Goal: Transaction & Acquisition: Purchase product/service

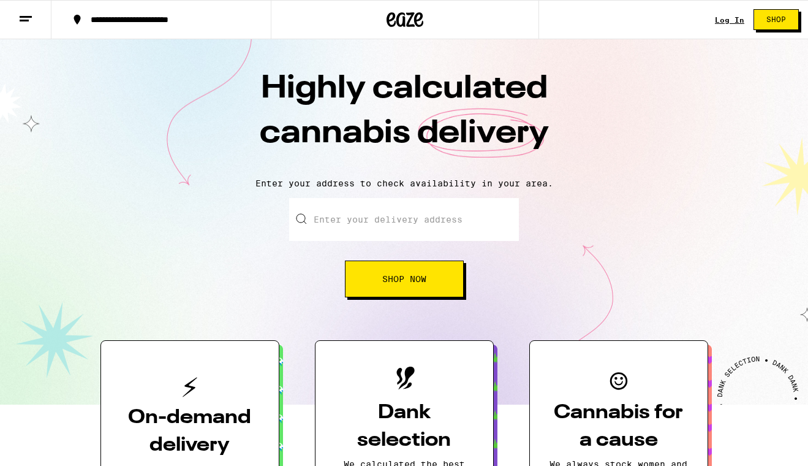
click at [733, 18] on link "Log In" at bounding box center [729, 20] width 29 height 8
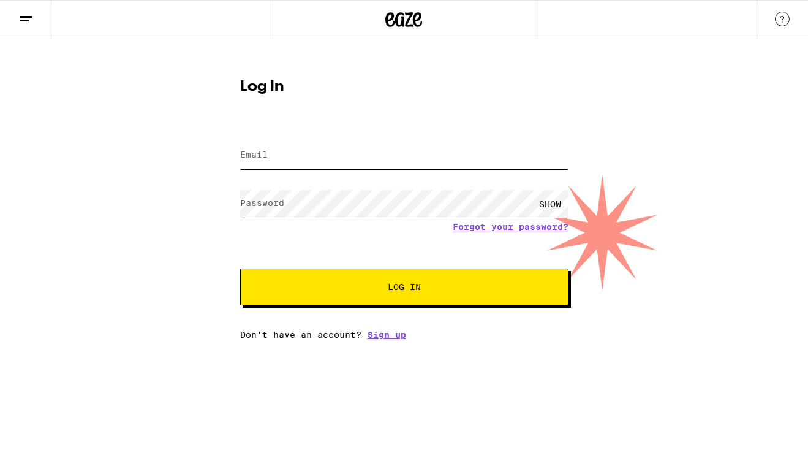
type input "[EMAIL_ADDRESS][DOMAIN_NAME]"
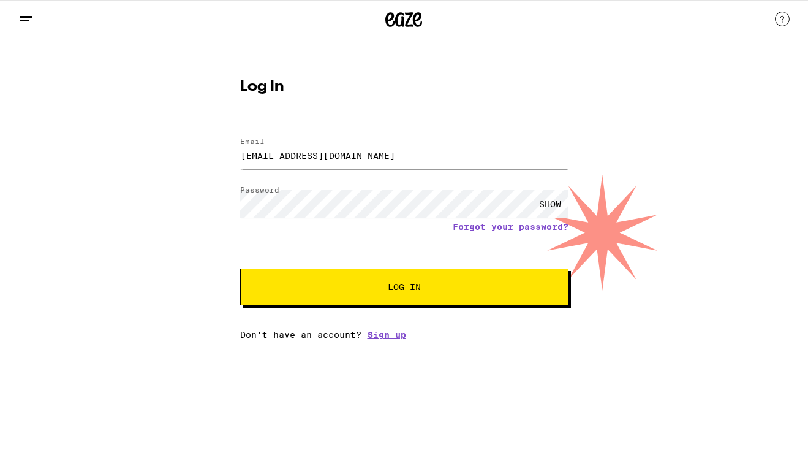
click at [407, 285] on span "Log In" at bounding box center [404, 286] width 33 height 9
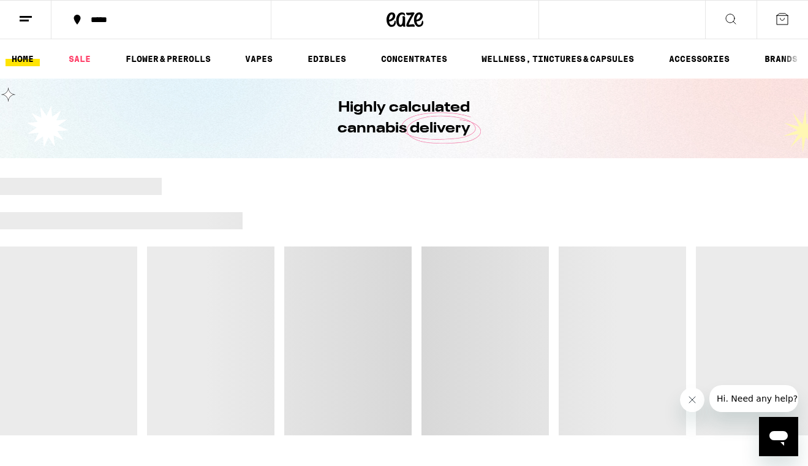
click at [126, 15] on button "*****" at bounding box center [160, 19] width 219 height 37
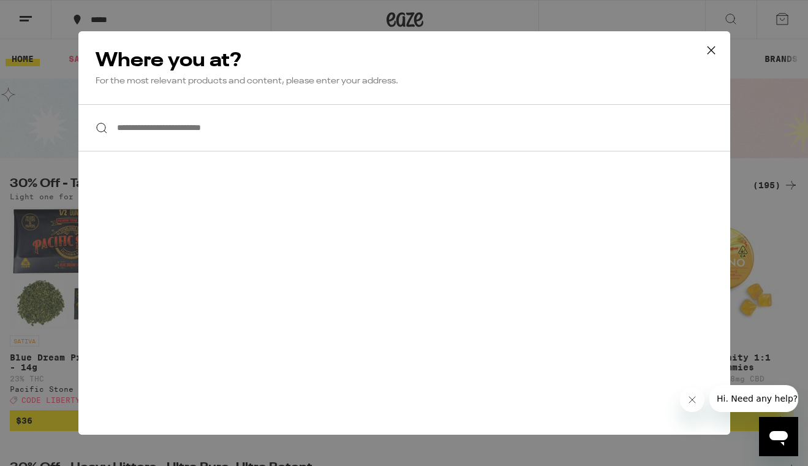
click at [712, 48] on icon at bounding box center [711, 50] width 18 height 18
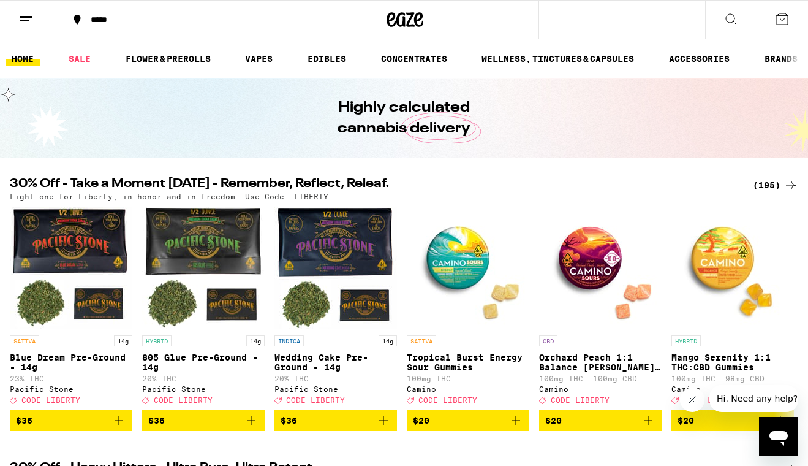
click at [181, 25] on button "*****" at bounding box center [160, 19] width 219 height 37
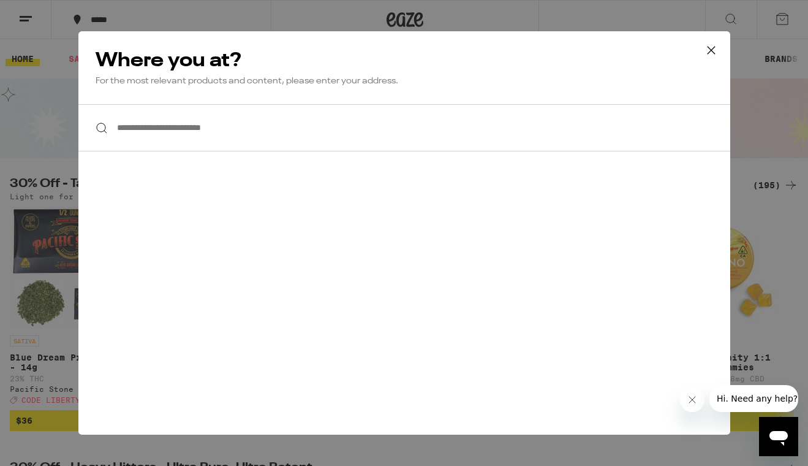
click at [455, 130] on input "**********" at bounding box center [404, 127] width 652 height 47
click at [705, 48] on icon at bounding box center [711, 50] width 18 height 18
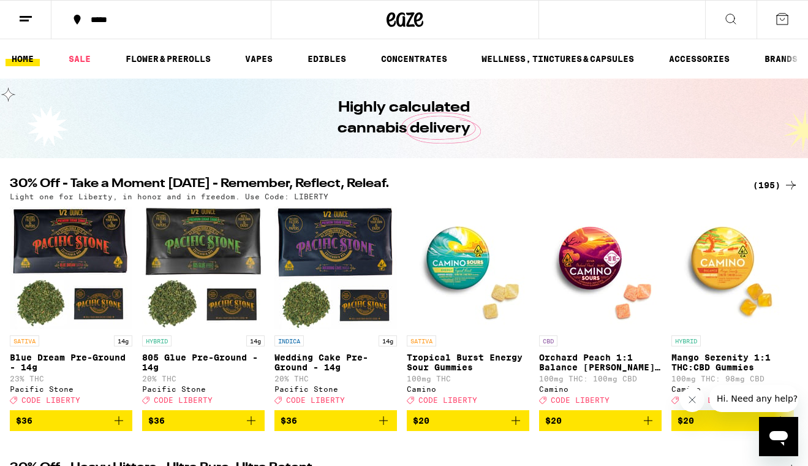
click at [16, 15] on button at bounding box center [25, 20] width 51 height 39
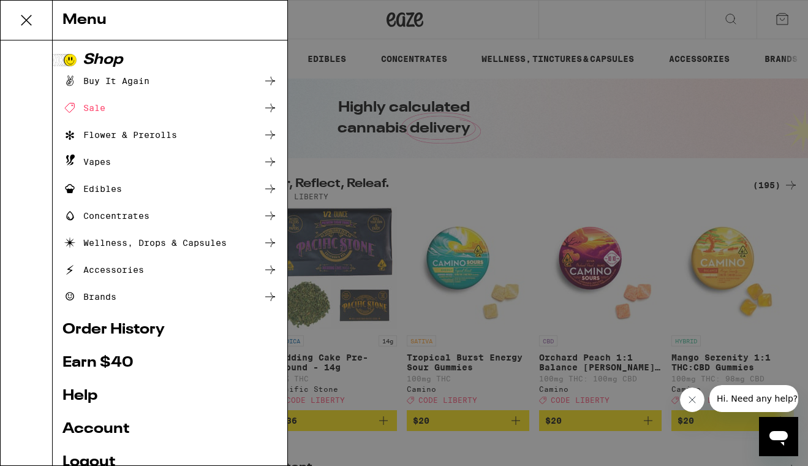
scroll to position [97, 0]
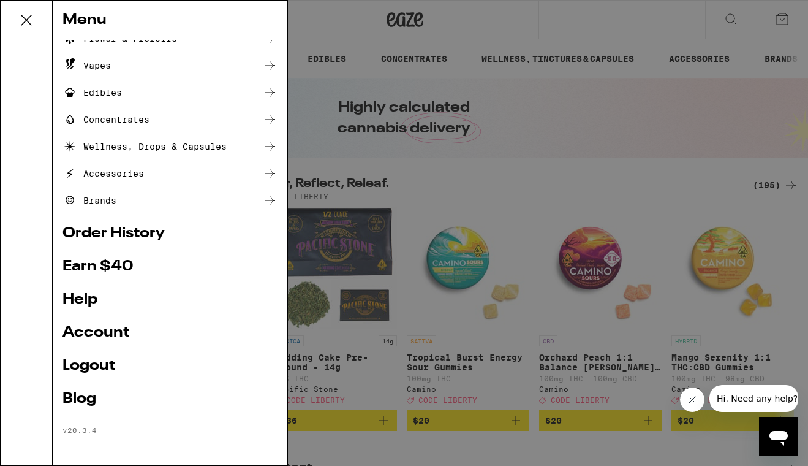
click at [499, 143] on div "Menu Shop Buy It Again Sale Flower & Prerolls Vapes Edibles Concentrates Wellne…" at bounding box center [404, 233] width 808 height 466
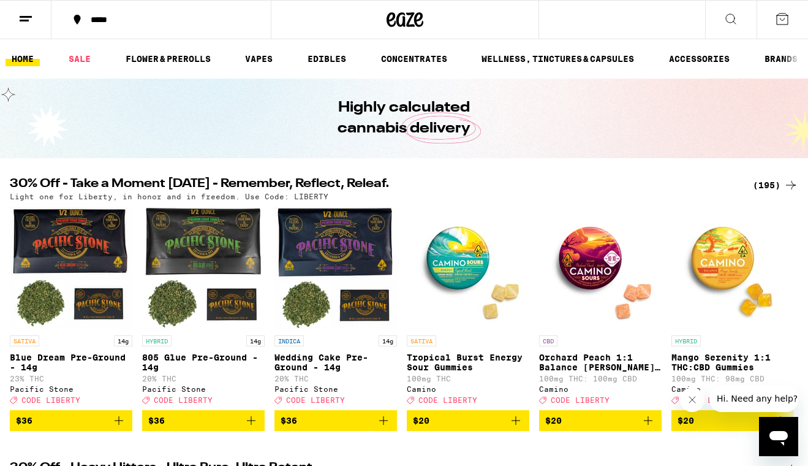
click at [138, 21] on div "*****" at bounding box center [169, 19] width 168 height 9
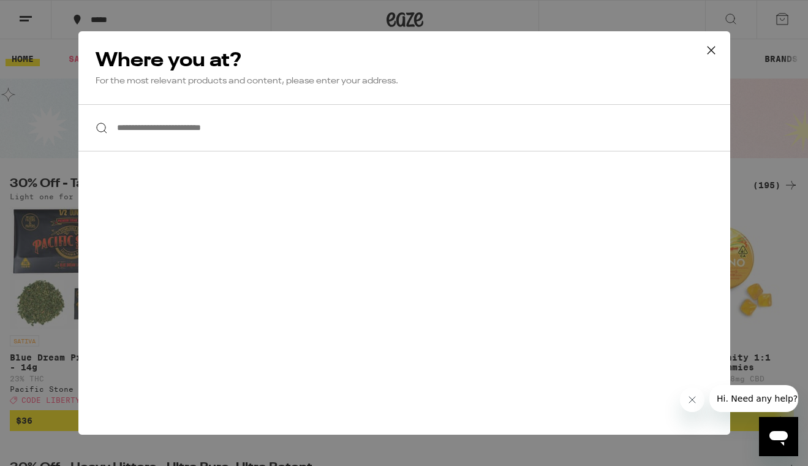
click at [248, 149] on input "**********" at bounding box center [404, 127] width 652 height 47
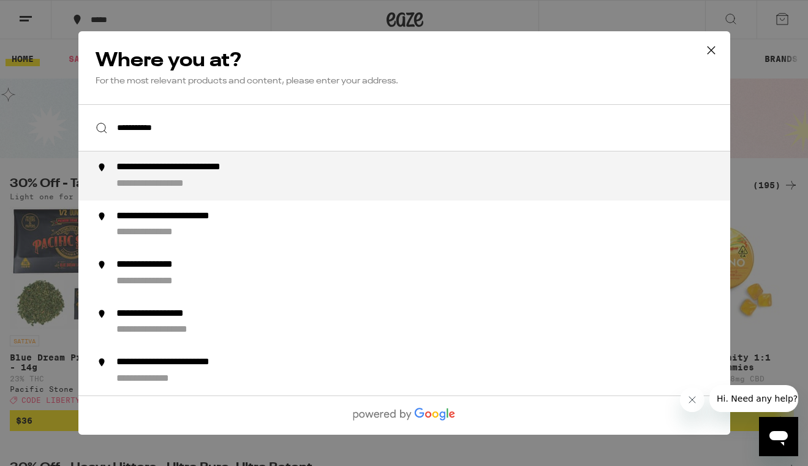
click at [253, 174] on div "**********" at bounding box center [204, 167] width 177 height 13
type input "**********"
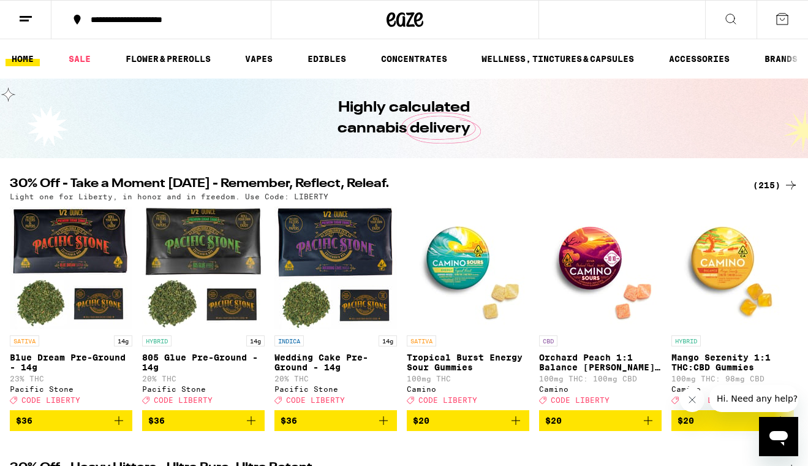
click at [766, 183] on div "(215)" at bounding box center [775, 185] width 45 height 15
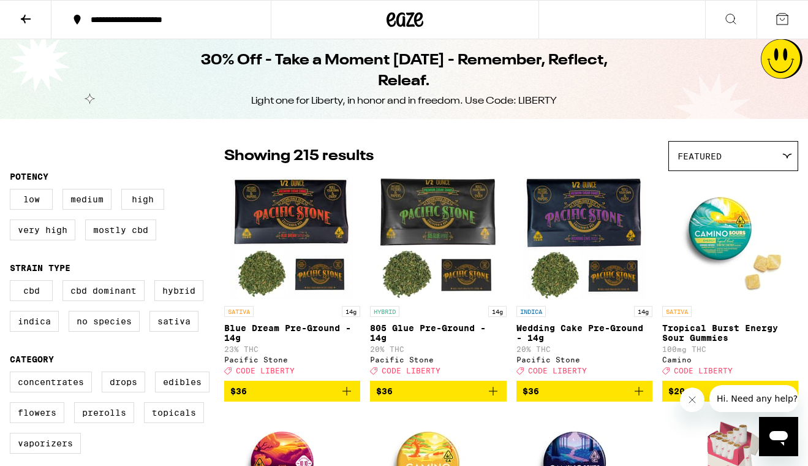
click at [494, 398] on icon "Add to bag" at bounding box center [493, 391] width 15 height 15
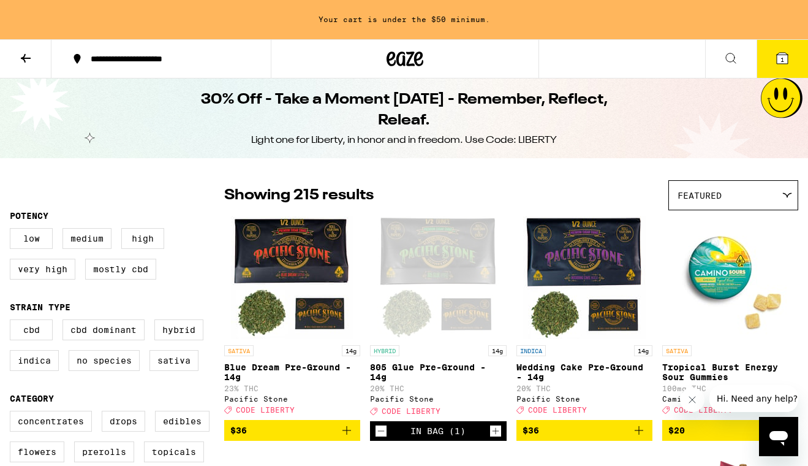
click at [346, 434] on icon "Add to bag" at bounding box center [346, 430] width 9 height 9
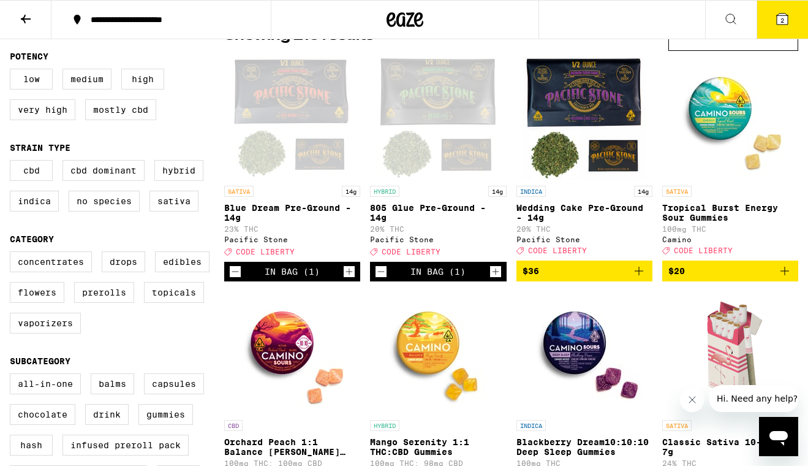
scroll to position [122, 0]
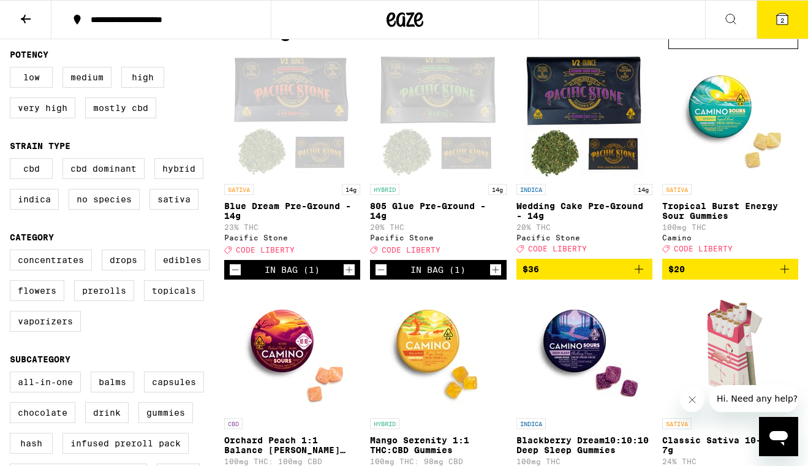
click at [350, 277] on icon "Increment" at bounding box center [349, 269] width 11 height 15
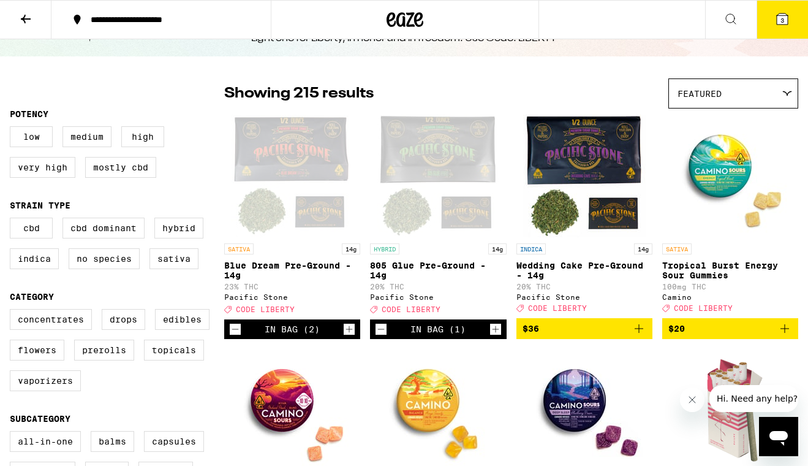
scroll to position [51, 0]
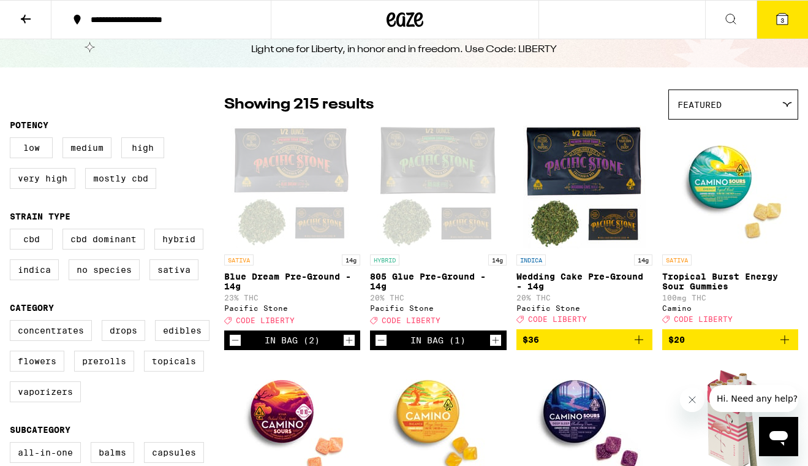
click at [784, 17] on span "3" at bounding box center [783, 20] width 4 height 7
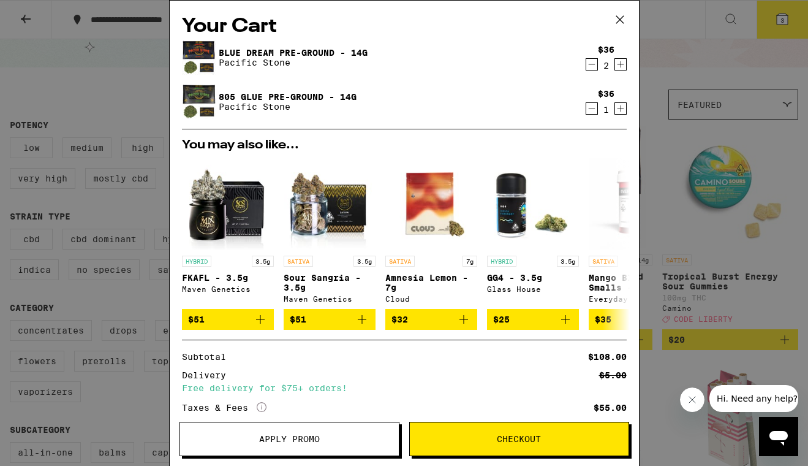
click at [285, 437] on span "Apply Promo" at bounding box center [289, 438] width 61 height 9
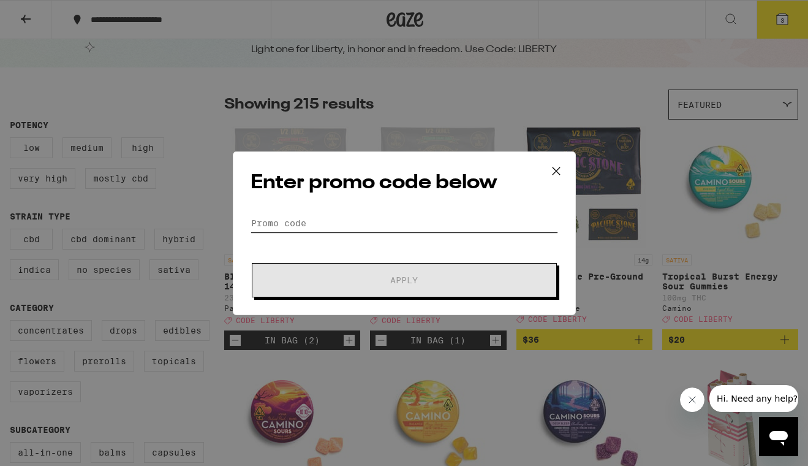
click at [396, 229] on input "Promo Code" at bounding box center [405, 223] width 308 height 18
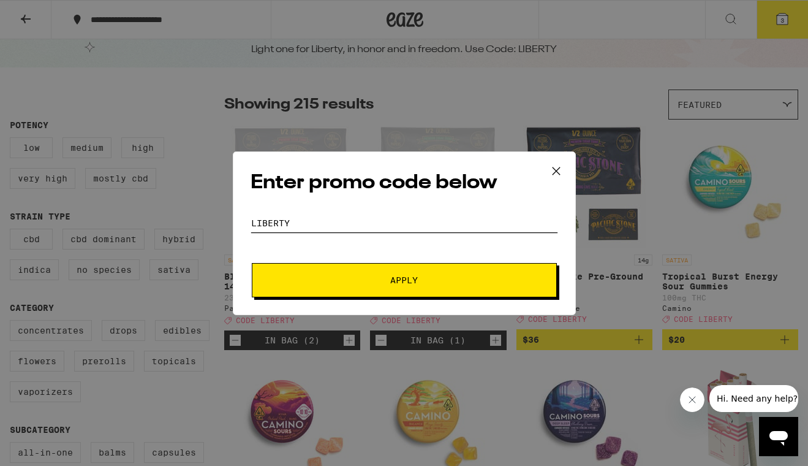
type input "liberty"
click at [390, 279] on span "Apply" at bounding box center [404, 280] width 28 height 9
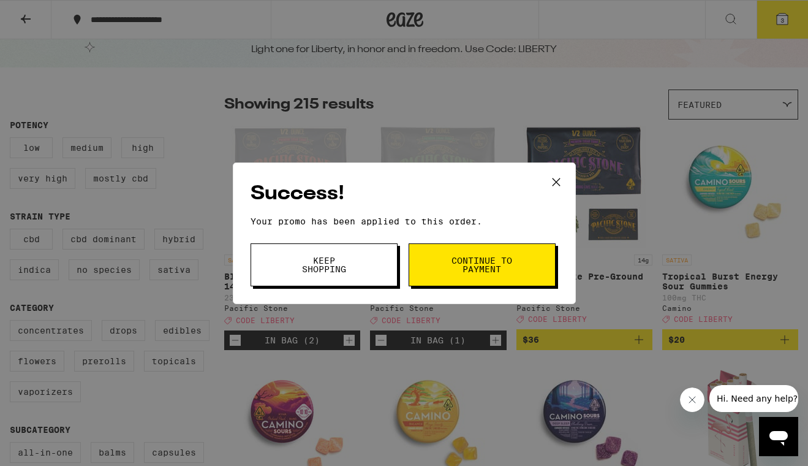
click at [492, 241] on div "Success! Your promo has been applied to this order. Promo Code liberty Keep Sho…" at bounding box center [404, 233] width 343 height 142
click at [488, 256] on span "Continue to payment" at bounding box center [482, 264] width 62 height 17
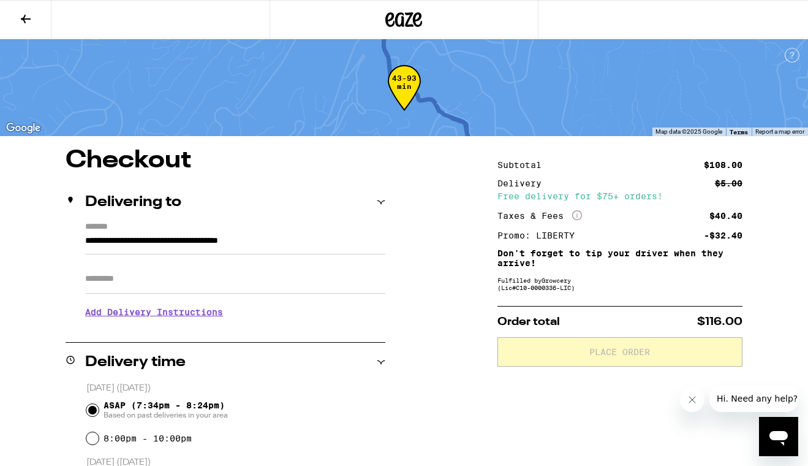
click at [25, 16] on icon at bounding box center [26, 19] width 10 height 9
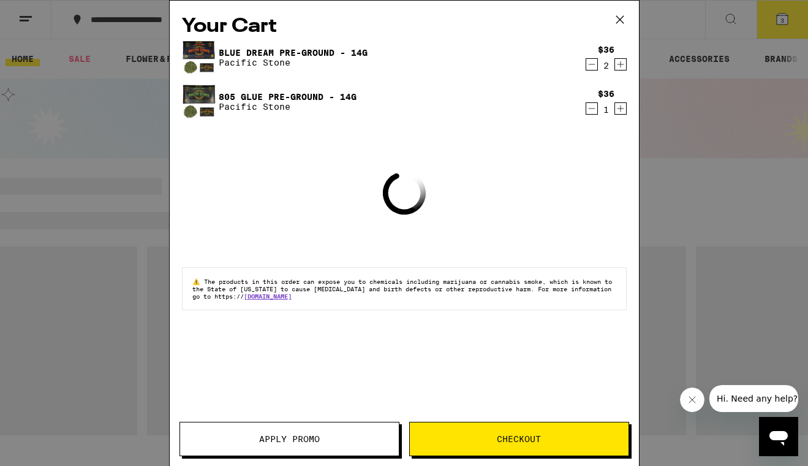
click at [590, 66] on icon "Decrement" at bounding box center [591, 64] width 11 height 15
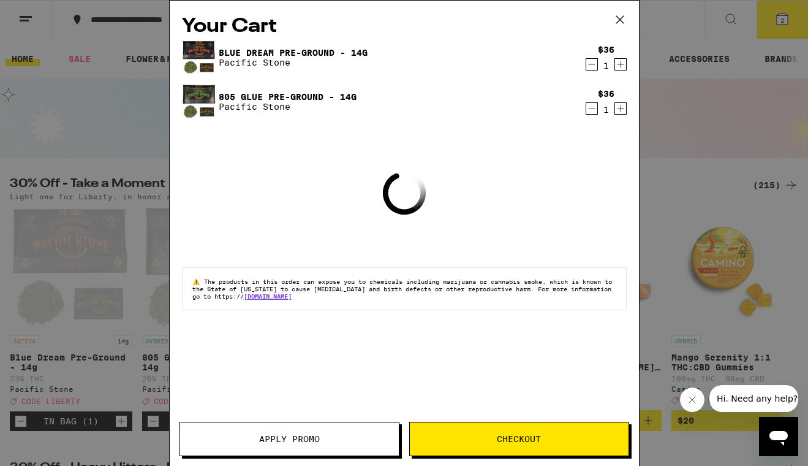
click at [347, 437] on span "Apply Promo" at bounding box center [289, 438] width 219 height 9
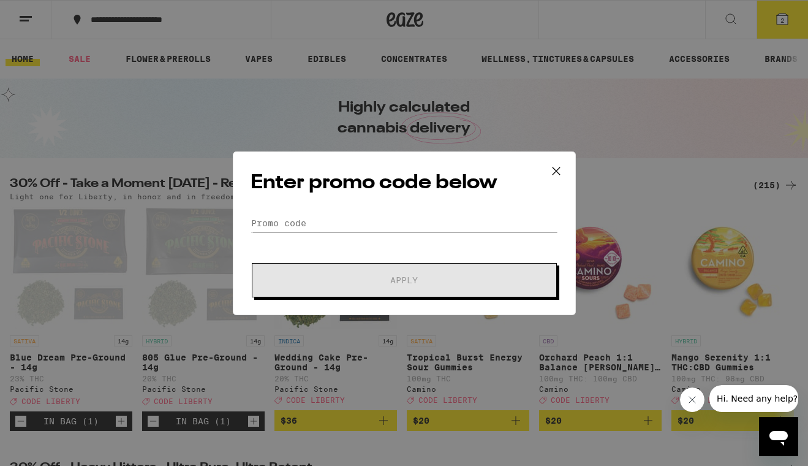
click at [559, 174] on icon at bounding box center [555, 170] width 7 height 7
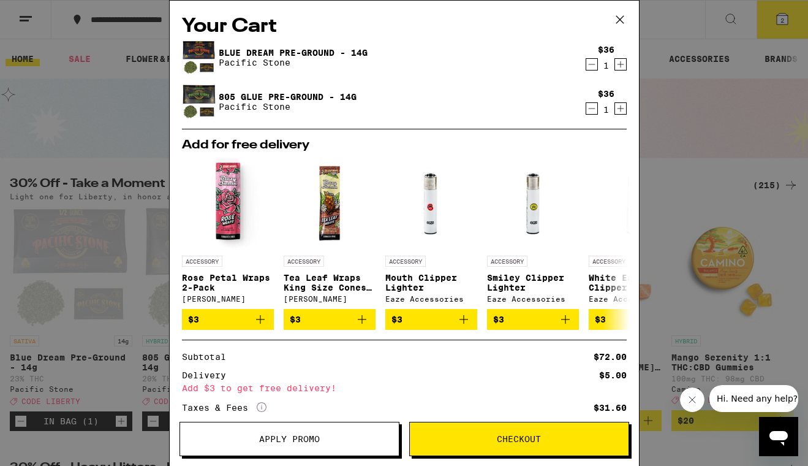
click at [624, 16] on icon at bounding box center [620, 19] width 18 height 18
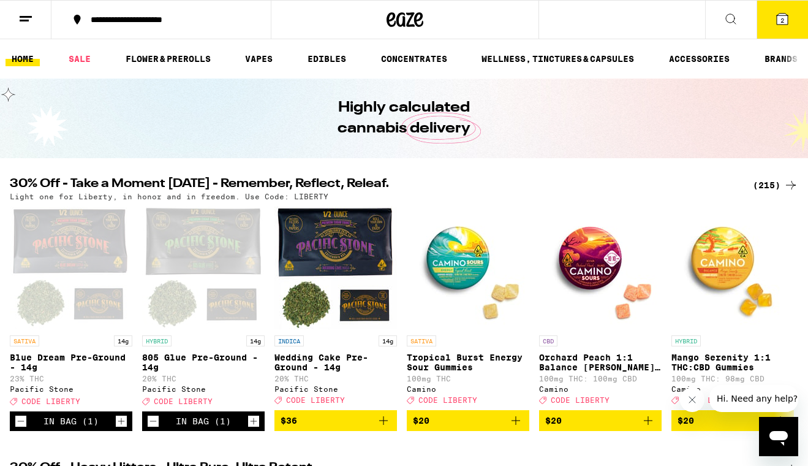
click at [776, 13] on icon at bounding box center [782, 19] width 15 height 15
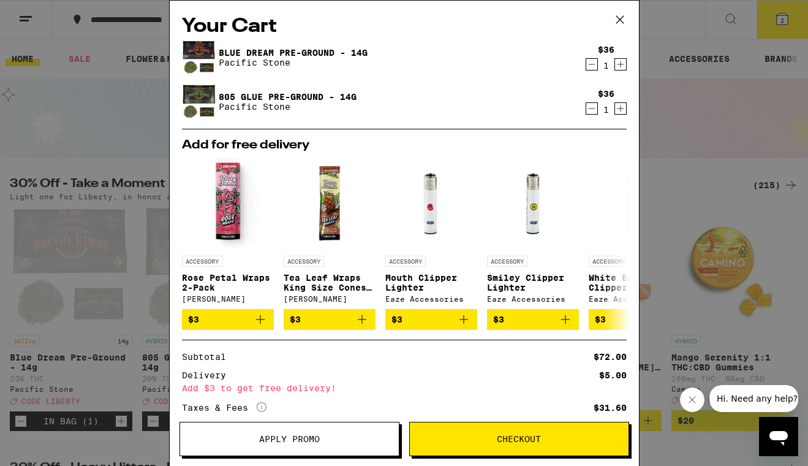
click at [621, 65] on icon "Increment" at bounding box center [620, 64] width 11 height 15
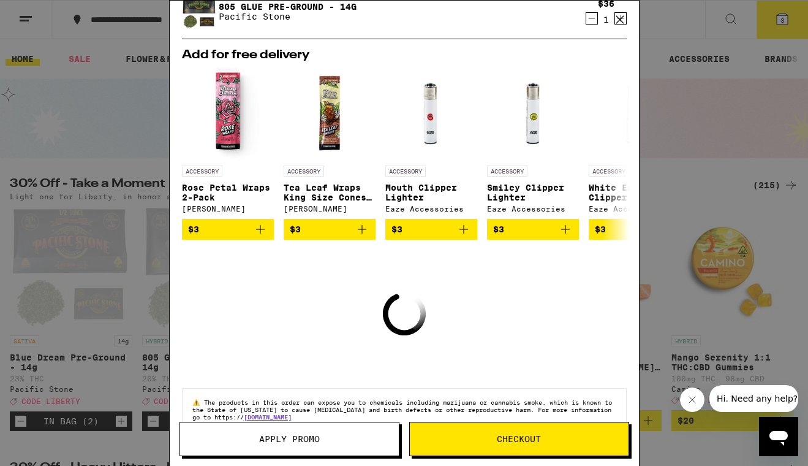
scroll to position [93, 0]
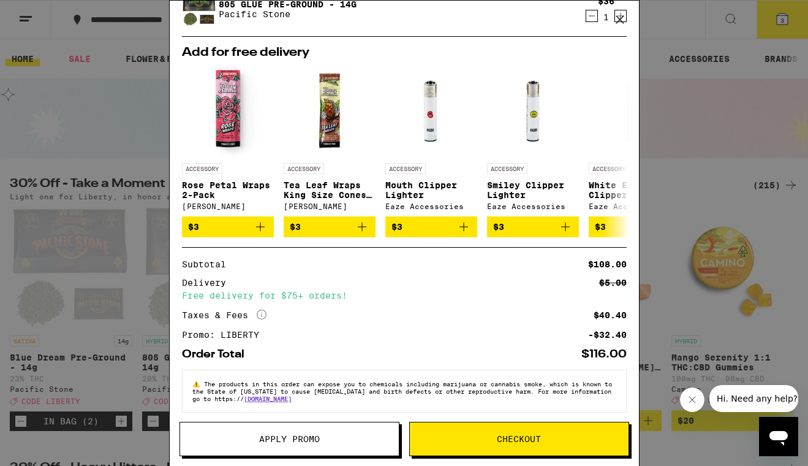
click at [342, 451] on button "Apply Promo" at bounding box center [290, 439] width 220 height 34
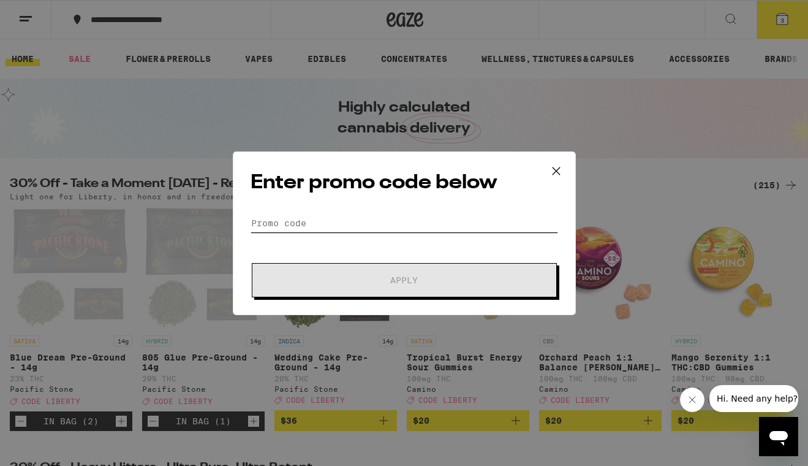
click at [337, 222] on input "Promo Code" at bounding box center [405, 223] width 308 height 18
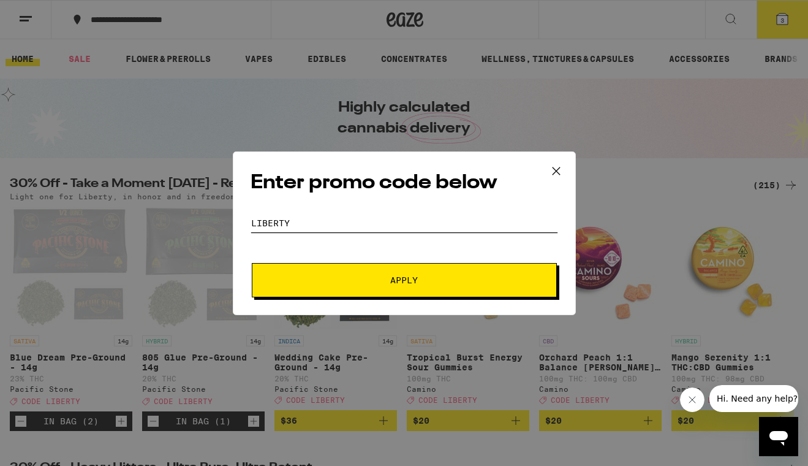
type input "liberty"
click at [308, 303] on div "Enter promo code below Promo Code liberty Apply" at bounding box center [404, 233] width 343 height 164
click at [313, 284] on button "Apply" at bounding box center [404, 280] width 305 height 34
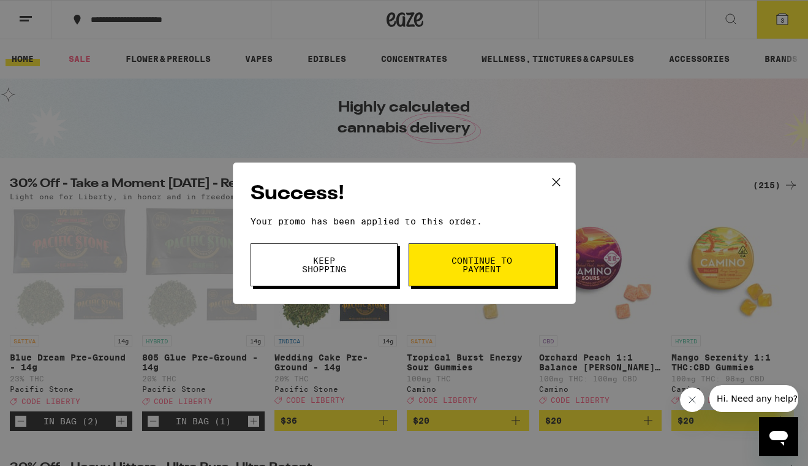
click at [448, 282] on button "Continue to payment" at bounding box center [482, 264] width 147 height 43
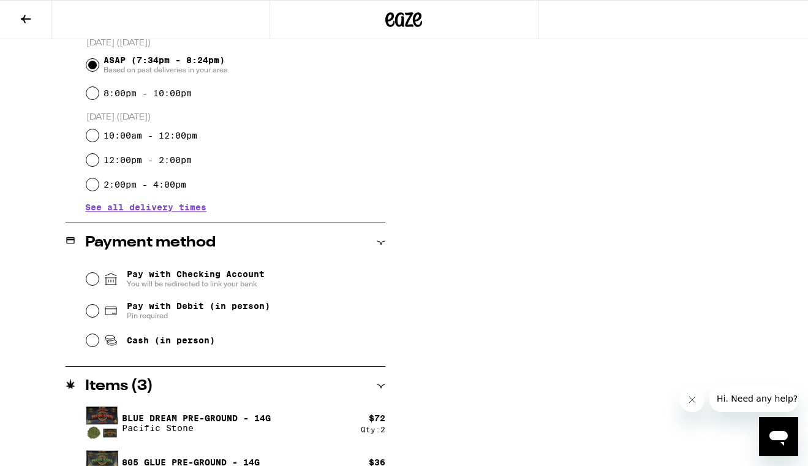
scroll to position [374, 0]
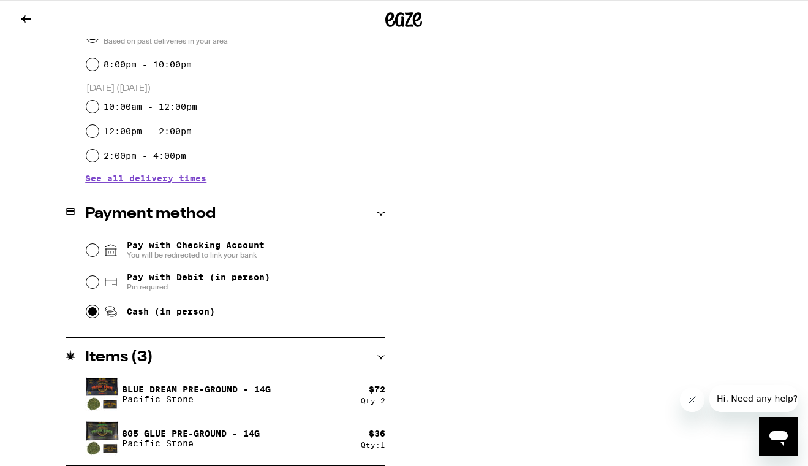
click at [88, 314] on input "Cash (in person)" at bounding box center [92, 311] width 12 height 12
radio input "true"
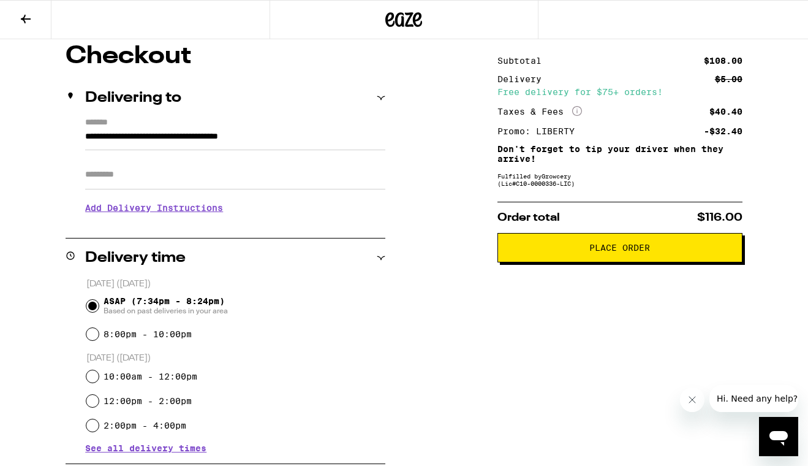
scroll to position [106, 0]
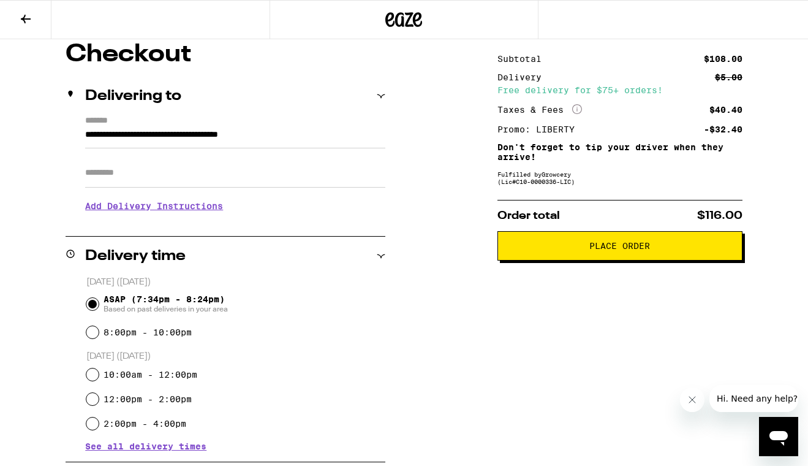
click at [532, 250] on span "Place Order" at bounding box center [620, 245] width 224 height 9
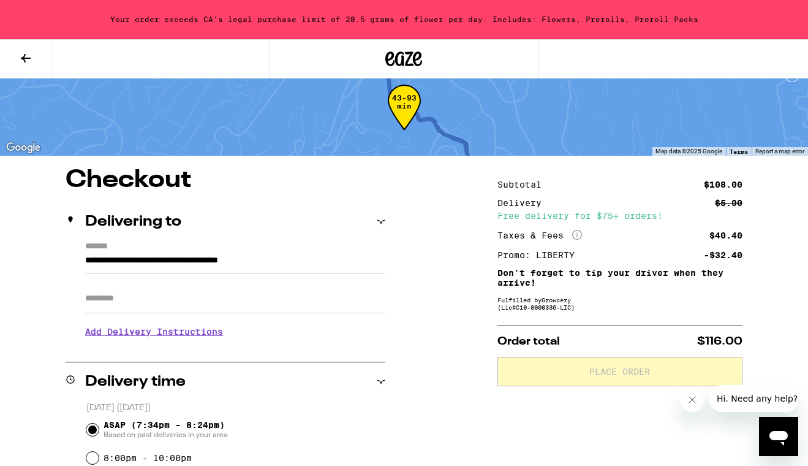
scroll to position [0, 0]
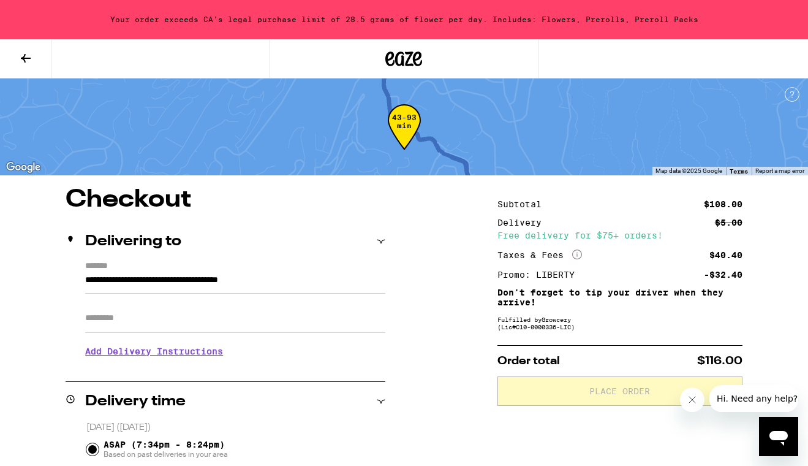
click at [29, 56] on icon at bounding box center [25, 58] width 15 height 15
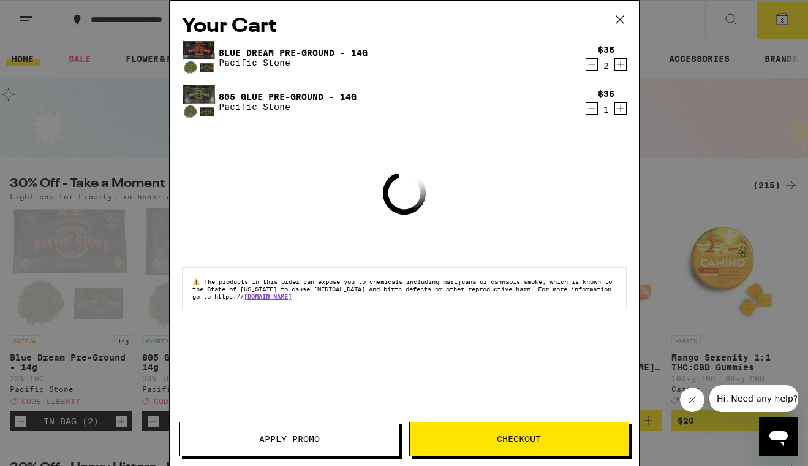
click at [592, 66] on icon "Decrement" at bounding box center [591, 64] width 11 height 15
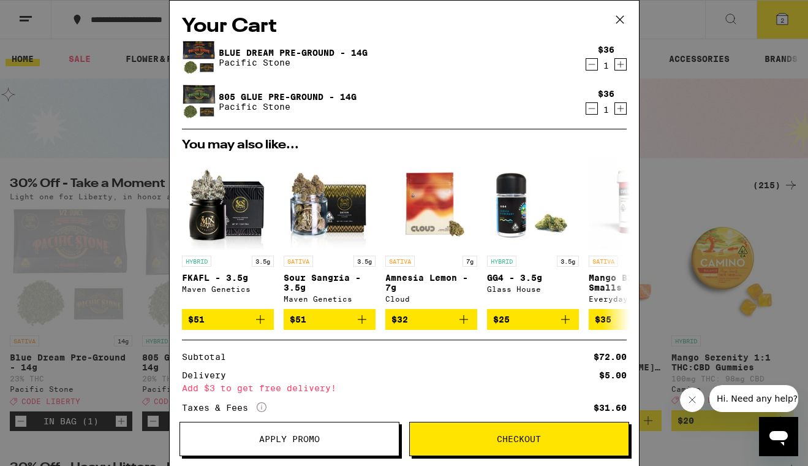
click at [328, 445] on button "Apply Promo" at bounding box center [290, 439] width 220 height 34
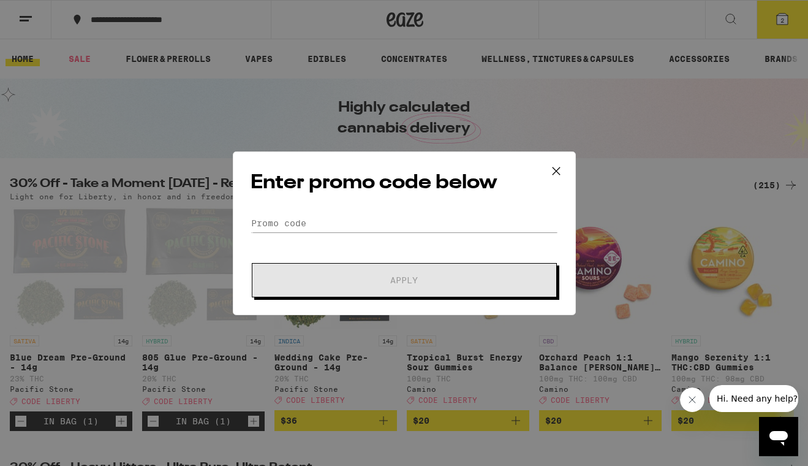
click at [352, 211] on div "Enter promo code below Promo Code Apply" at bounding box center [404, 233] width 343 height 164
click at [354, 225] on input "Promo Code" at bounding box center [405, 223] width 308 height 18
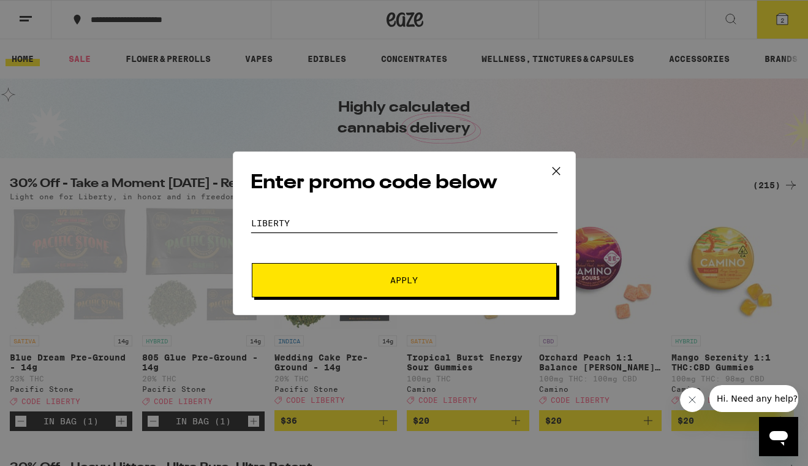
type input "liberty"
click at [348, 273] on button "Apply" at bounding box center [404, 280] width 305 height 34
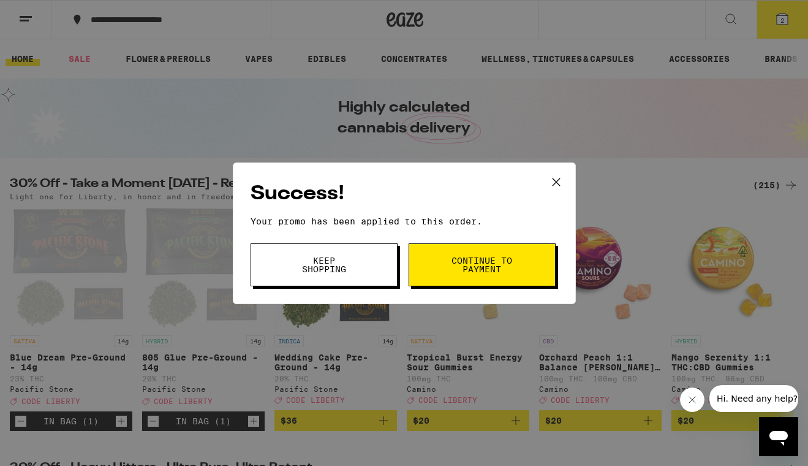
click at [333, 275] on button "Keep Shopping" at bounding box center [324, 264] width 147 height 43
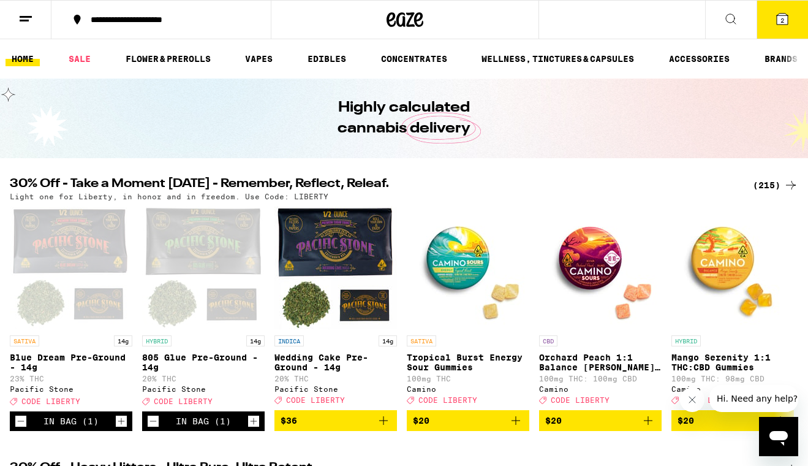
click at [762, 187] on div "(215)" at bounding box center [775, 185] width 45 height 15
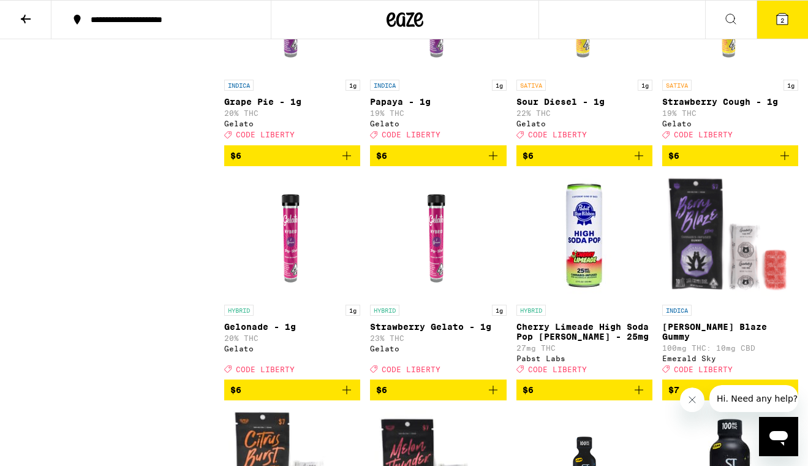
scroll to position [1437, 0]
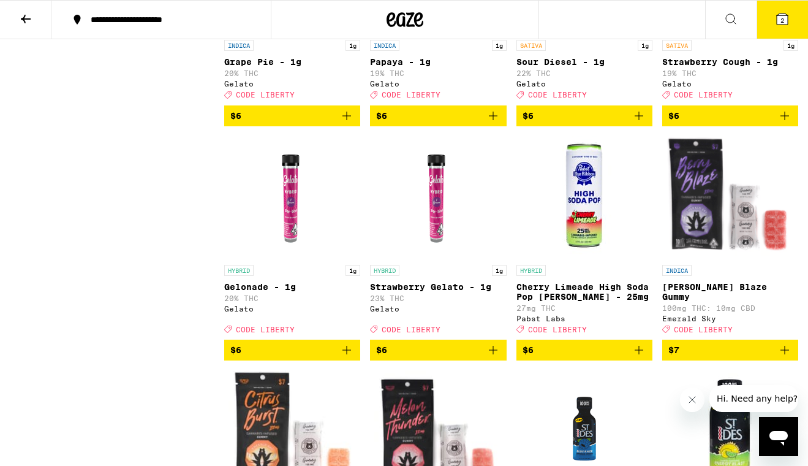
click at [487, 357] on icon "Add to bag" at bounding box center [493, 349] width 15 height 15
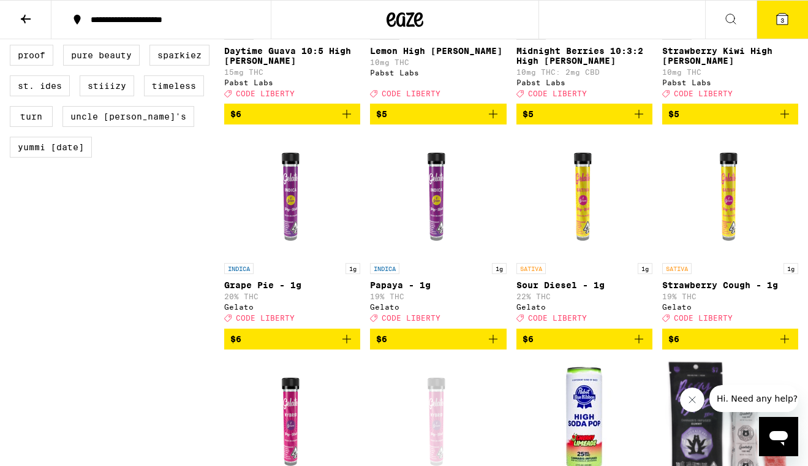
scroll to position [1132, 0]
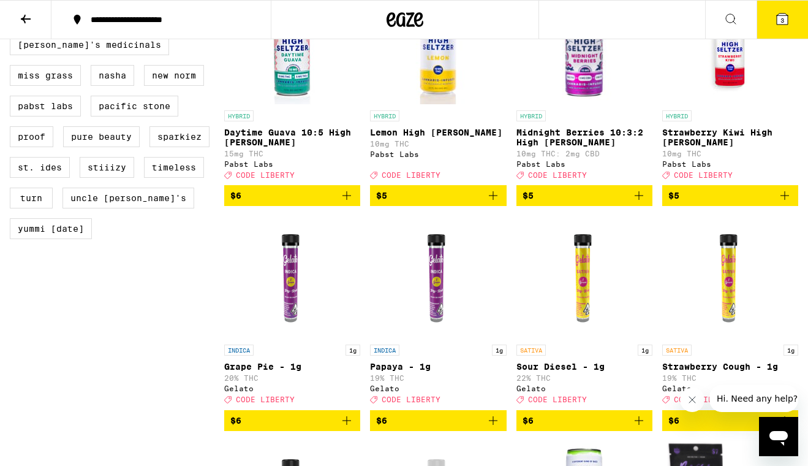
click at [769, 28] on button "3" at bounding box center [782, 20] width 51 height 38
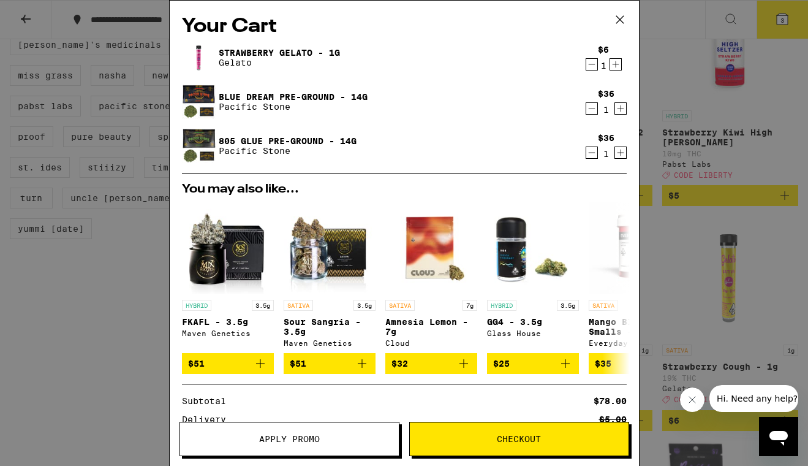
click at [287, 439] on span "Apply Promo" at bounding box center [289, 438] width 61 height 9
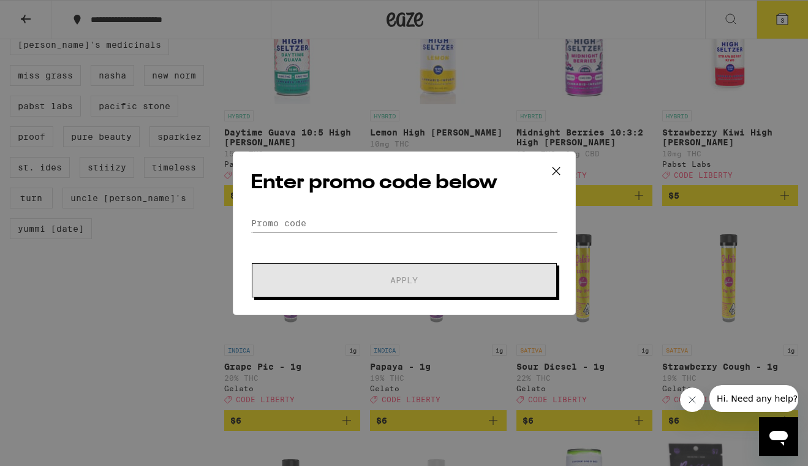
click at [304, 211] on div "Enter promo code below Promo Code Apply" at bounding box center [404, 233] width 343 height 164
click at [304, 221] on input "Promo Code" at bounding box center [405, 223] width 308 height 18
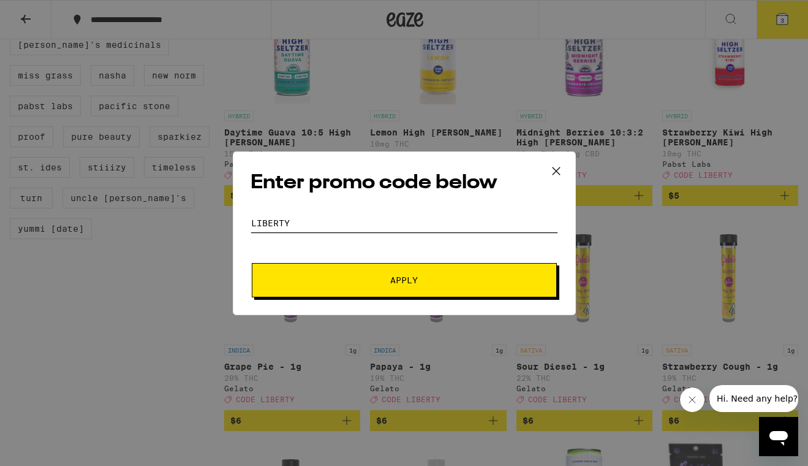
type input "liberty"
click at [300, 279] on span "Apply" at bounding box center [404, 280] width 221 height 9
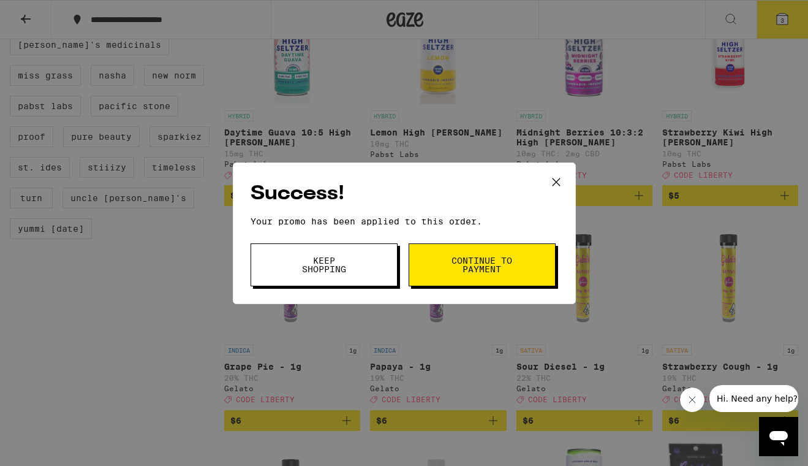
click at [476, 266] on span "Continue to payment" at bounding box center [482, 264] width 62 height 17
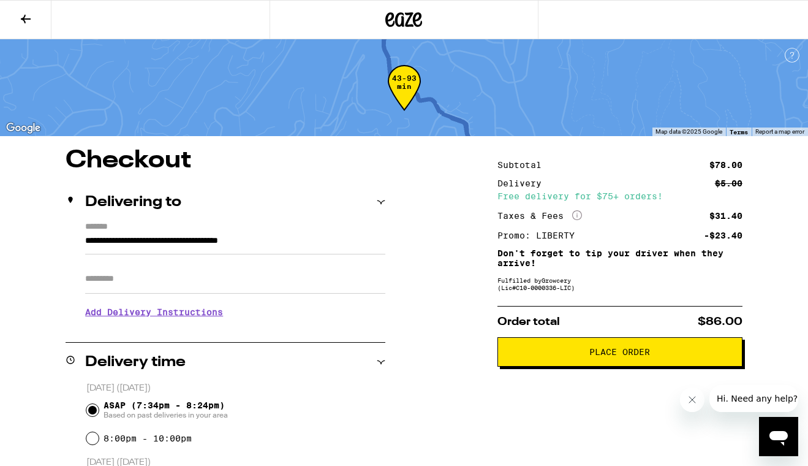
scroll to position [1, 0]
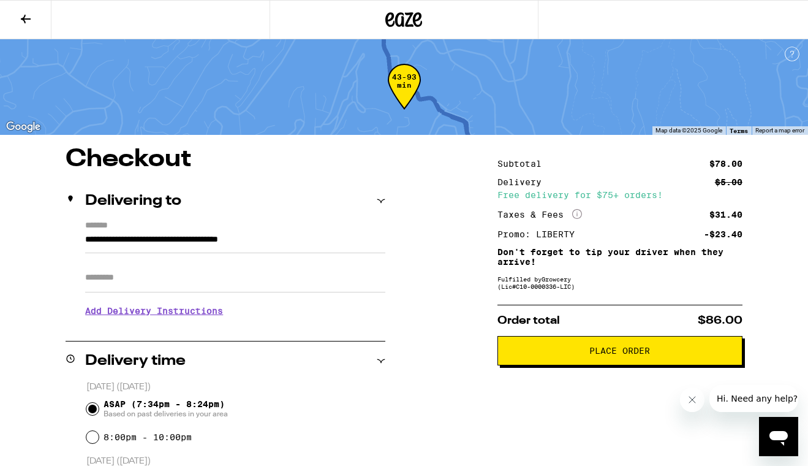
click at [579, 353] on span "Place Order" at bounding box center [620, 350] width 224 height 9
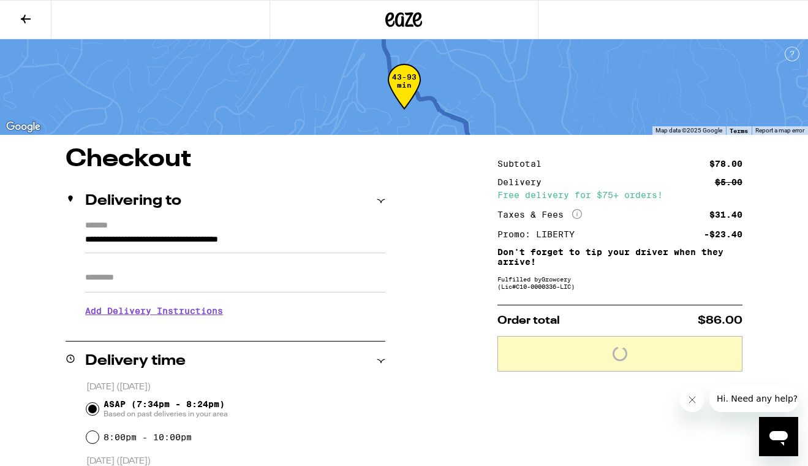
scroll to position [40, 0]
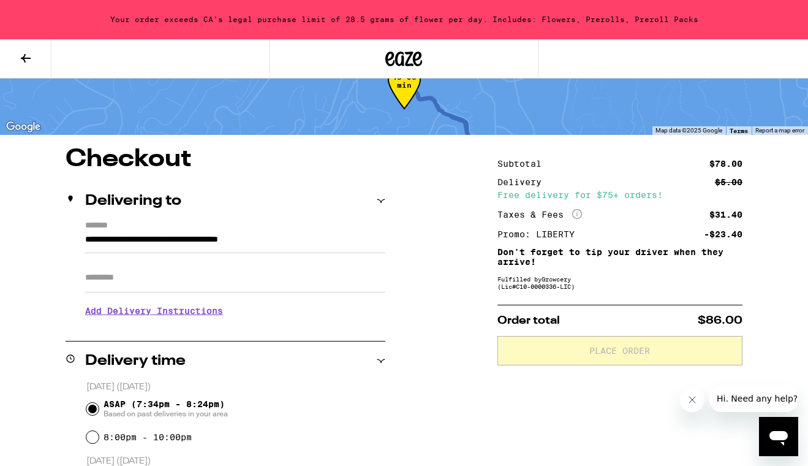
click at [28, 55] on icon at bounding box center [25, 58] width 15 height 15
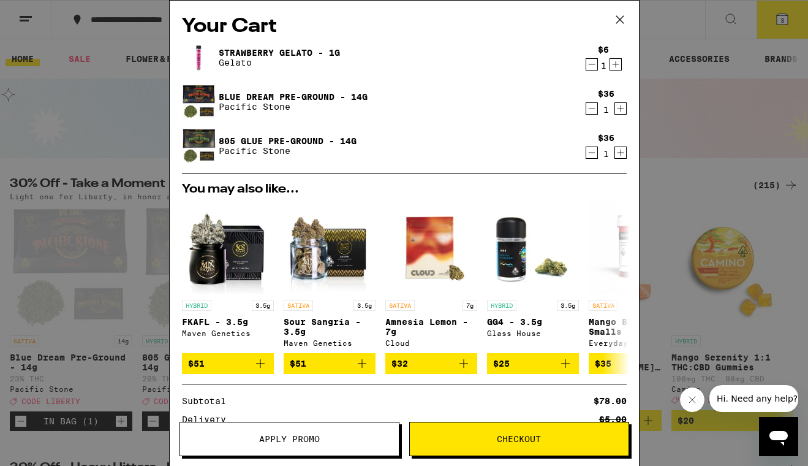
click at [593, 153] on icon "Decrement" at bounding box center [591, 152] width 11 height 15
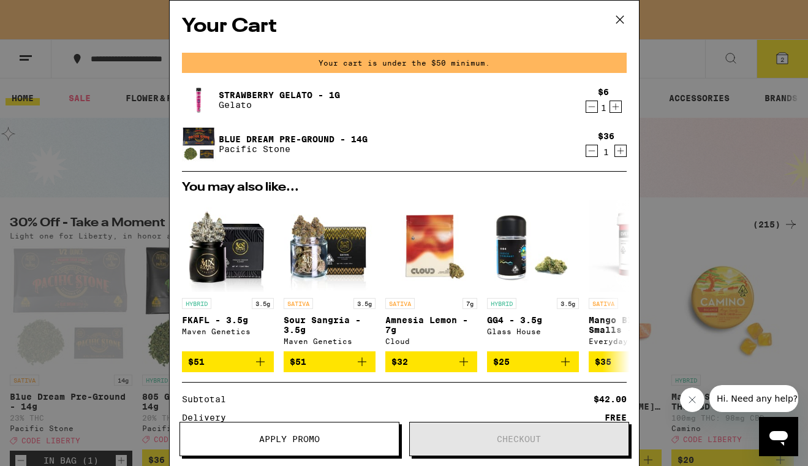
click at [622, 23] on icon at bounding box center [620, 19] width 18 height 18
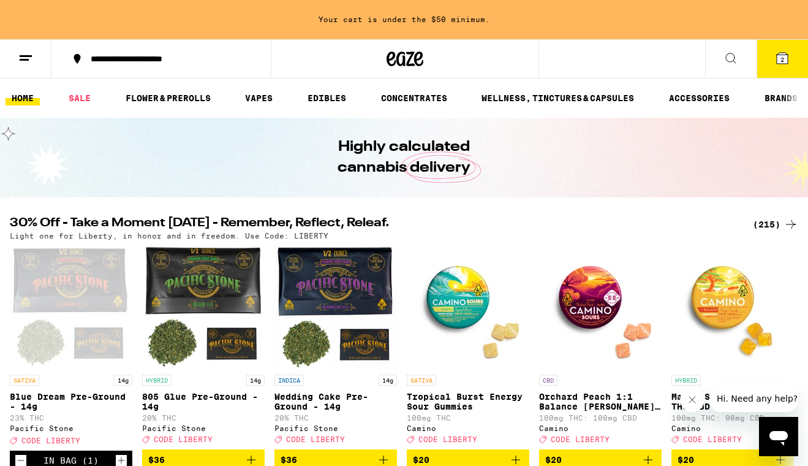
click at [778, 225] on div "(215)" at bounding box center [775, 224] width 45 height 15
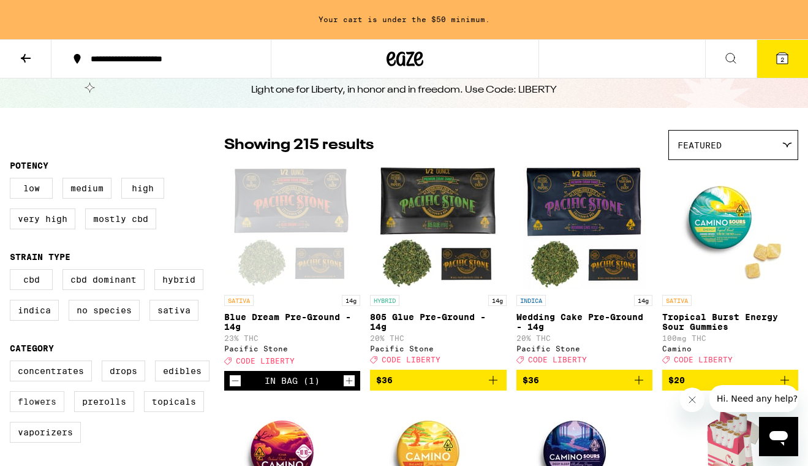
scroll to position [53, 0]
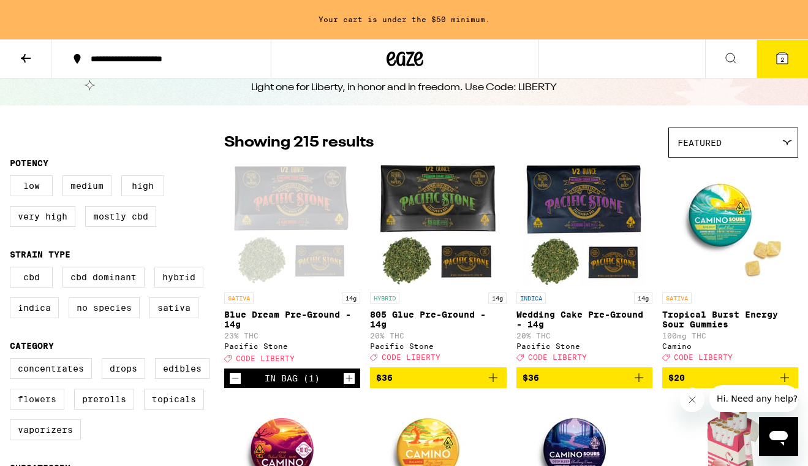
click at [39, 409] on label "Flowers" at bounding box center [37, 398] width 55 height 21
click at [13, 360] on input "Flowers" at bounding box center [12, 360] width 1 height 1
checkbox input "true"
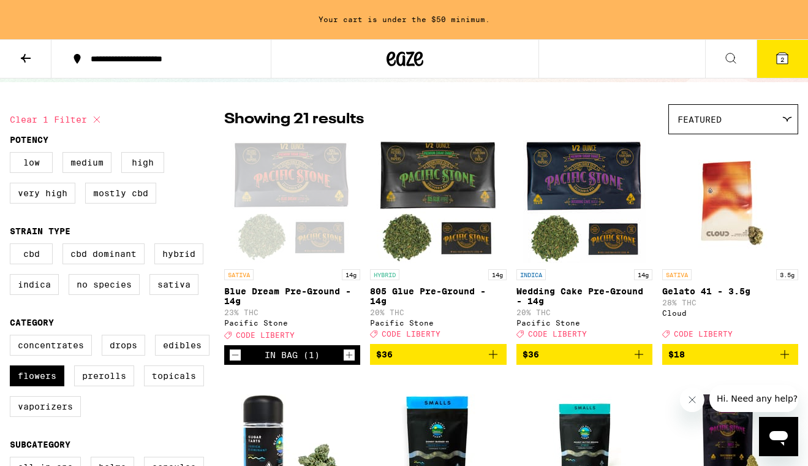
scroll to position [80, 0]
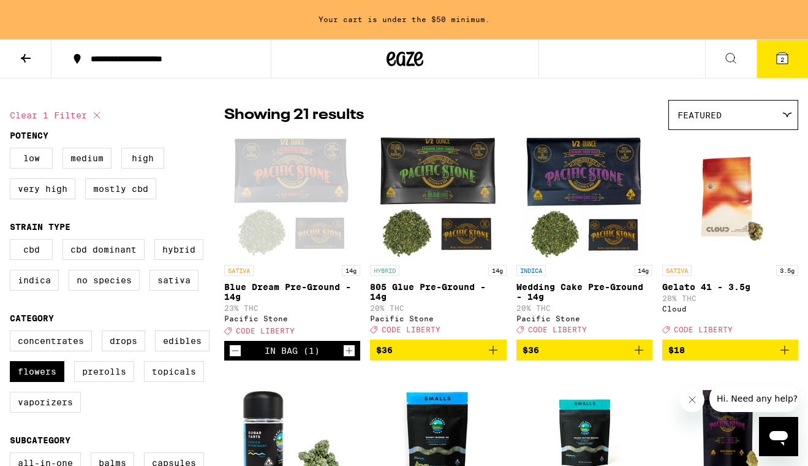
click at [781, 357] on icon "Add to bag" at bounding box center [784, 349] width 15 height 15
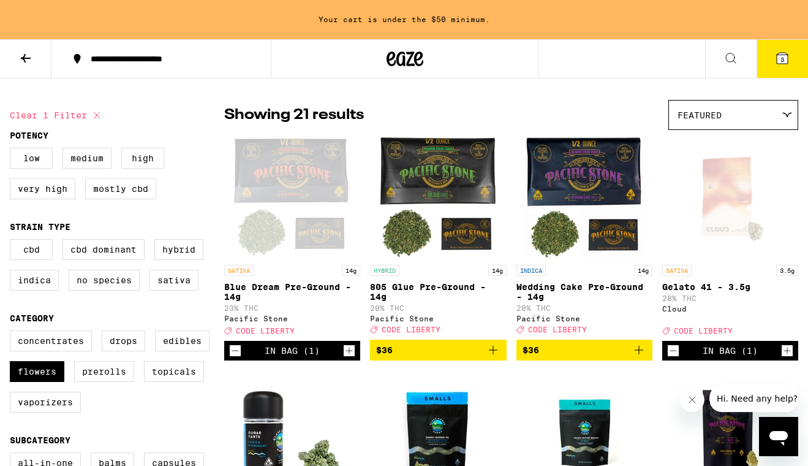
scroll to position [41, 0]
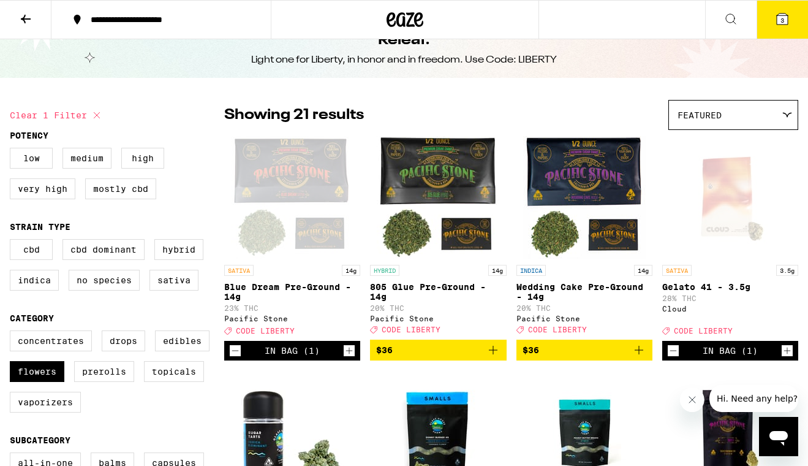
click at [796, 20] on button "3" at bounding box center [782, 20] width 51 height 38
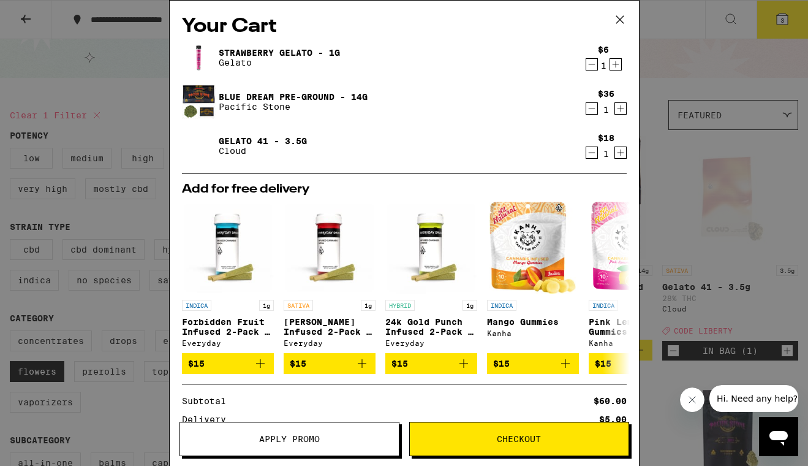
click at [330, 434] on span "Apply Promo" at bounding box center [289, 438] width 219 height 9
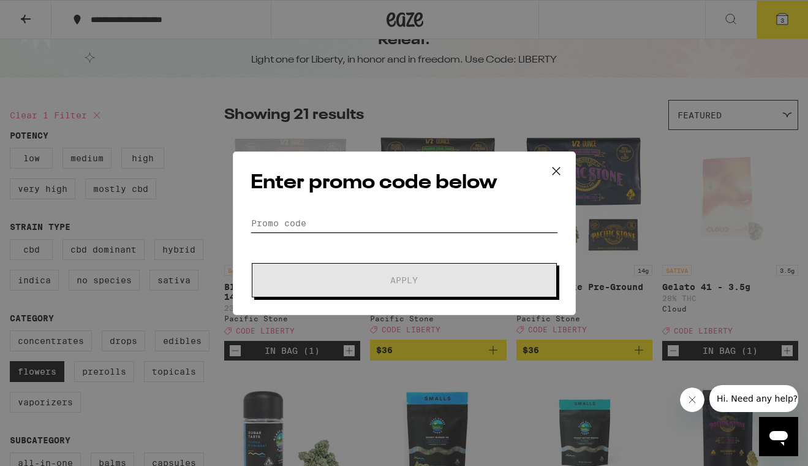
click at [393, 226] on input "Promo Code" at bounding box center [405, 223] width 308 height 18
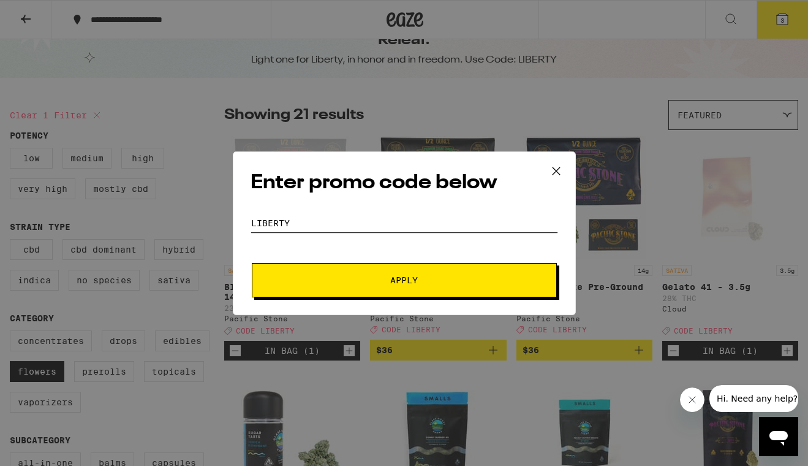
type input "liberty"
click at [412, 281] on span "Apply" at bounding box center [404, 280] width 28 height 9
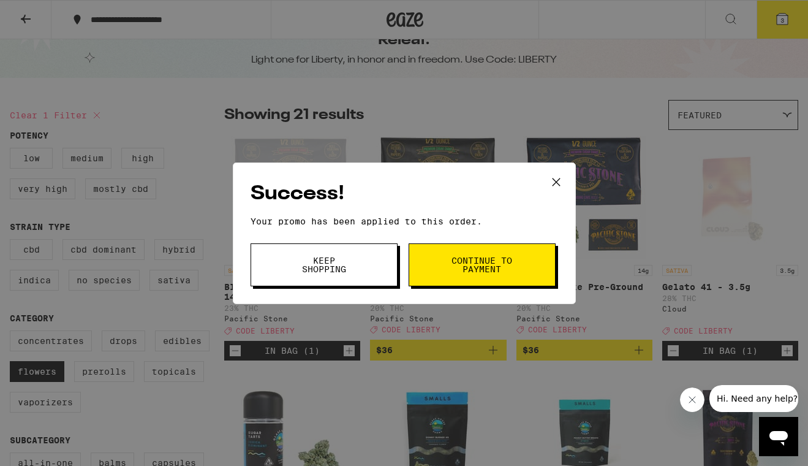
click at [545, 263] on button "Continue to payment" at bounding box center [482, 264] width 147 height 43
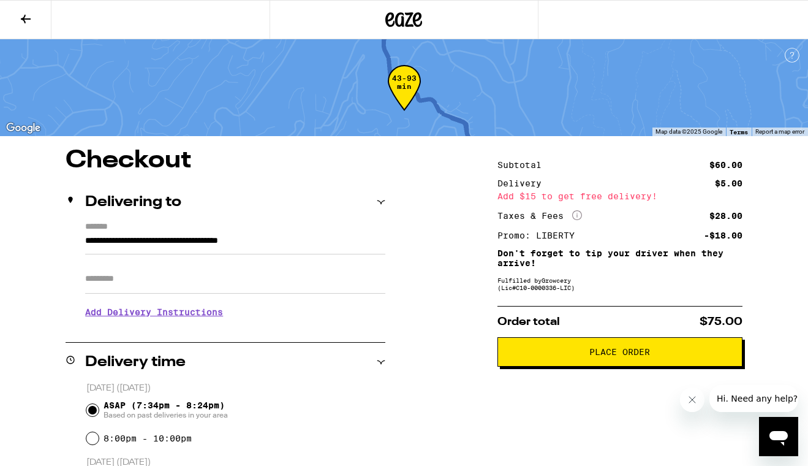
click at [586, 356] on span "Place Order" at bounding box center [620, 351] width 224 height 9
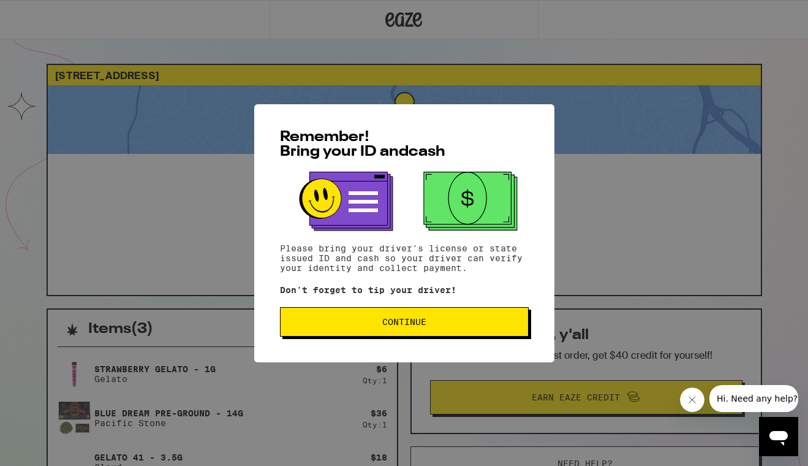
click at [466, 329] on button "Continue" at bounding box center [404, 321] width 249 height 29
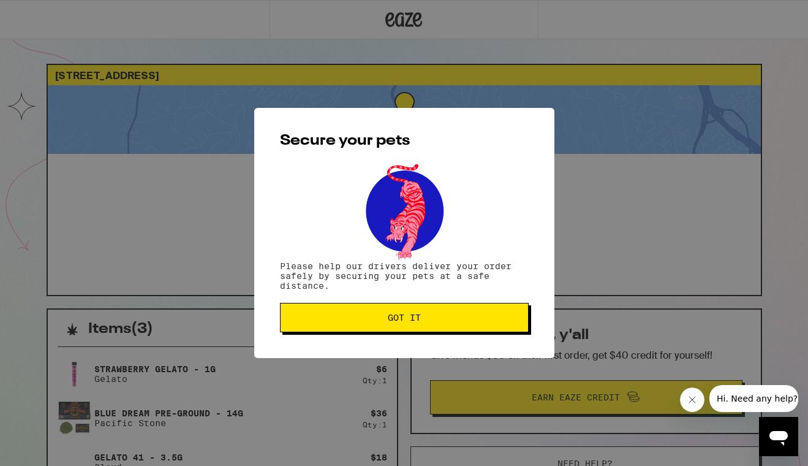
click at [466, 329] on button "Got it" at bounding box center [404, 317] width 249 height 29
